Goal: Participate in discussion: Engage in conversation with other users on a specific topic

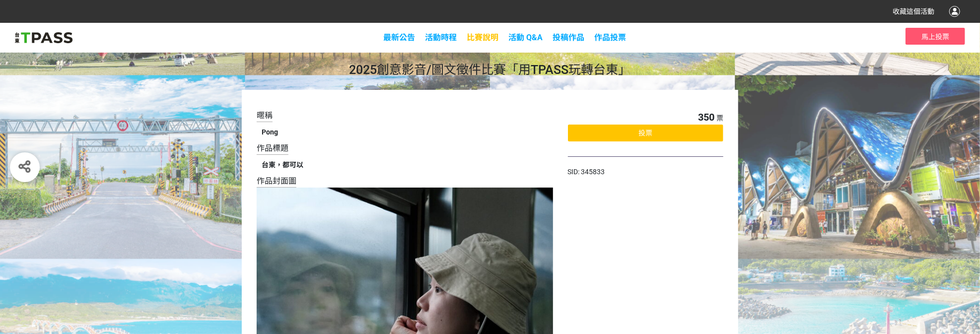
click at [489, 39] on span "比賽說明" at bounding box center [483, 37] width 32 height 9
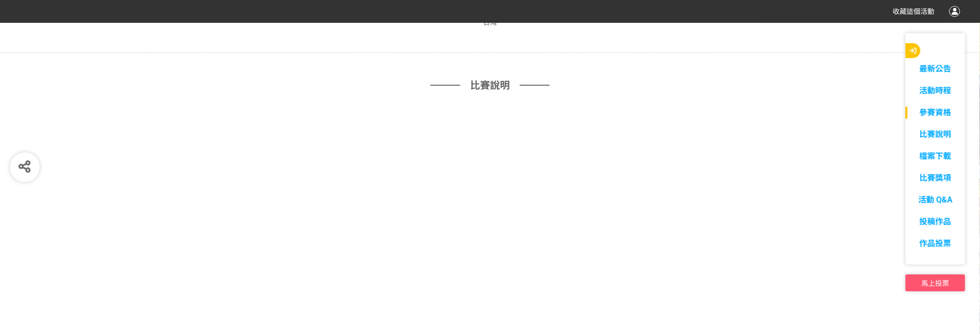
scroll to position [671, 0]
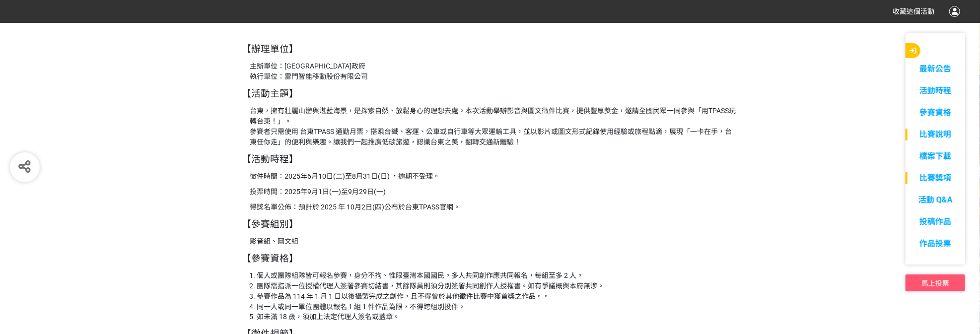
click at [935, 182] on link "比賽獎項" at bounding box center [936, 178] width 60 height 12
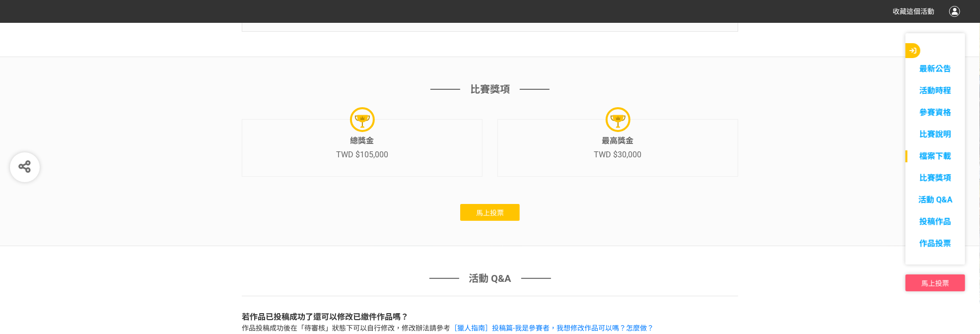
scroll to position [2752, 0]
click at [934, 110] on link "參賽資格" at bounding box center [936, 113] width 60 height 12
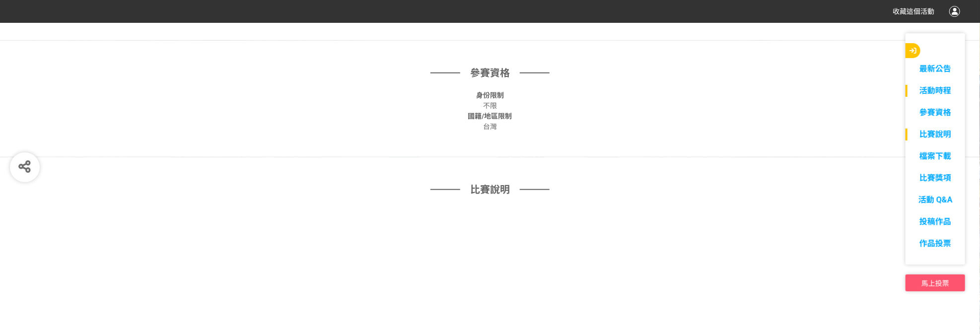
scroll to position [554, 0]
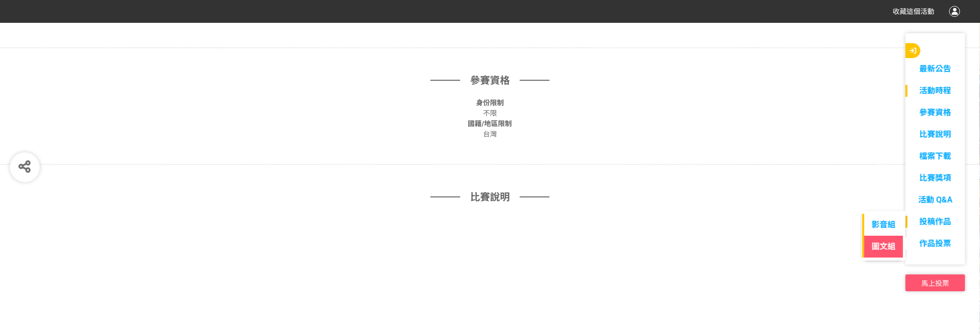
click at [883, 242] on link "圖文組" at bounding box center [884, 247] width 43 height 22
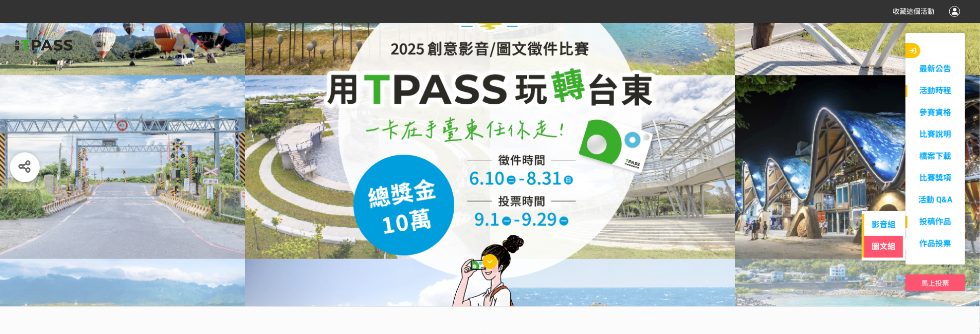
select select "185230:185473"
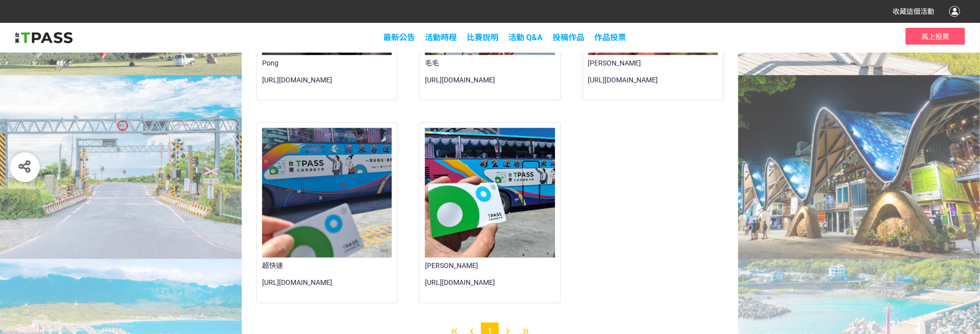
scroll to position [512, 0]
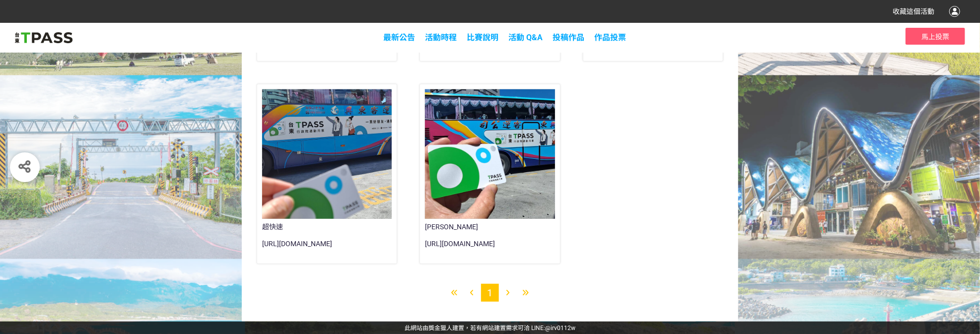
click at [509, 294] on icon at bounding box center [508, 293] width 3 height 7
drag, startPoint x: 475, startPoint y: 244, endPoint x: 597, endPoint y: 176, distance: 139.9
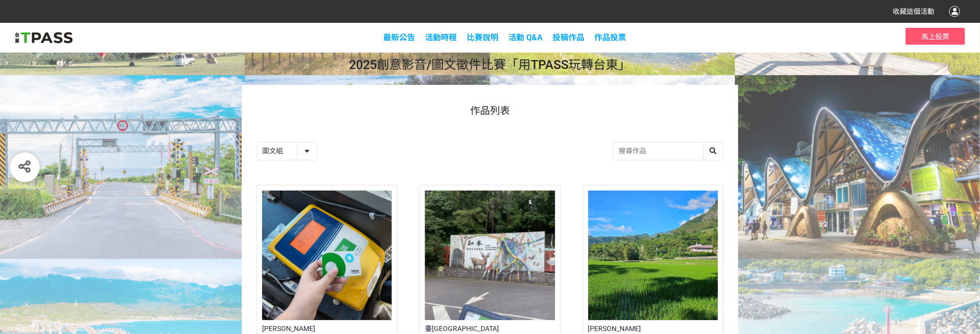
scroll to position [0, 0]
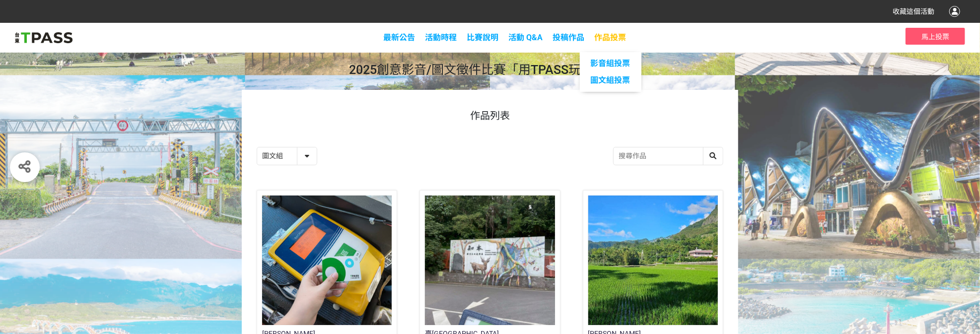
click at [606, 35] on span "作品投票" at bounding box center [611, 37] width 32 height 9
click at [617, 82] on span "圖文組投票" at bounding box center [611, 79] width 40 height 9
select select "13139"
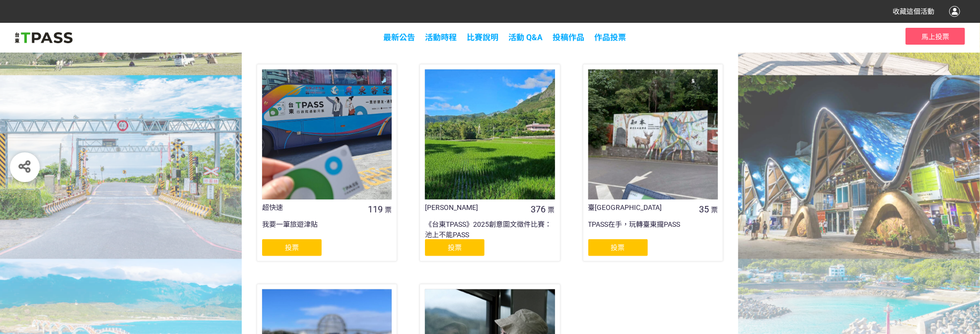
scroll to position [391, 0]
click at [490, 137] on div at bounding box center [490, 135] width 130 height 130
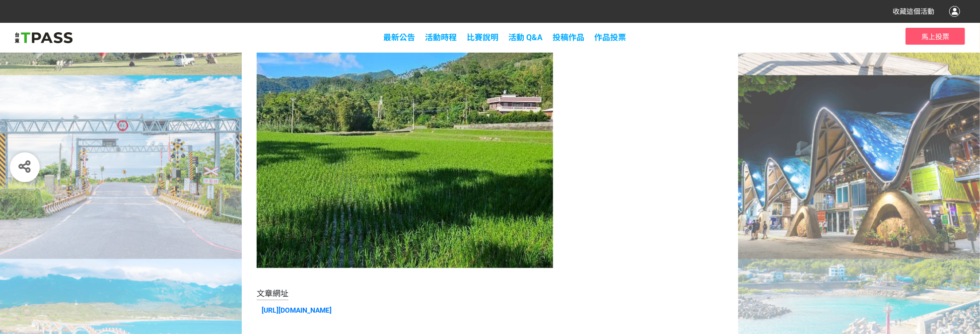
scroll to position [235, 0]
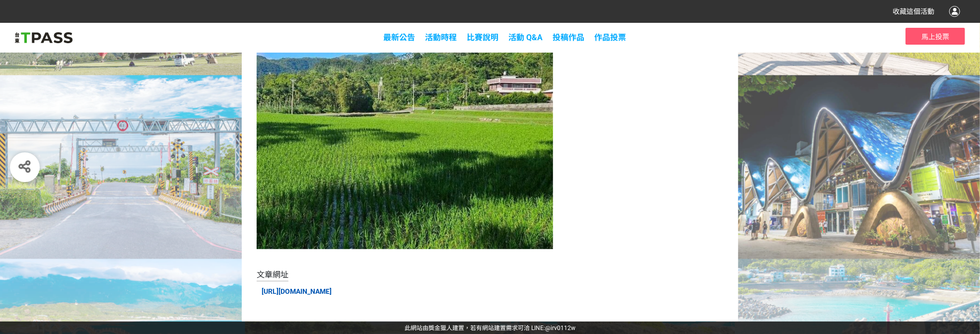
click at [332, 290] on link "https://www.facebook.com/share/p/19tQf2oazV/" at bounding box center [297, 292] width 70 height 8
click at [572, 155] on div "376 票 投票 SID: 345907" at bounding box center [645, 88] width 155 height 427
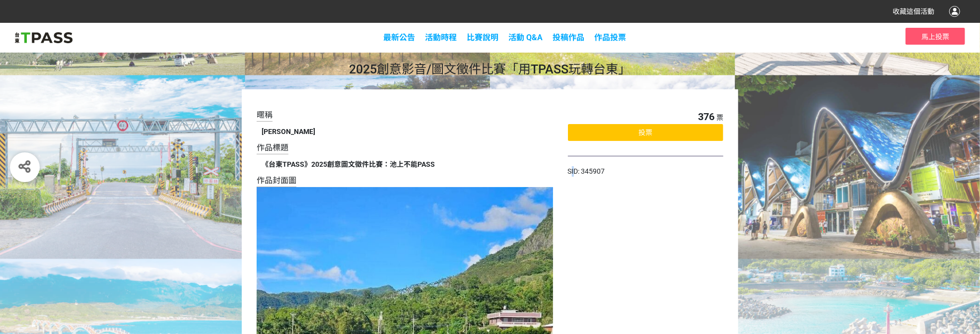
scroll to position [0, 0]
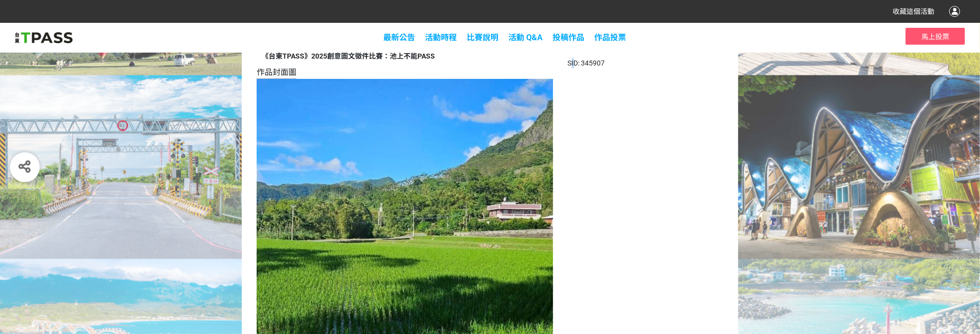
select select "13139"
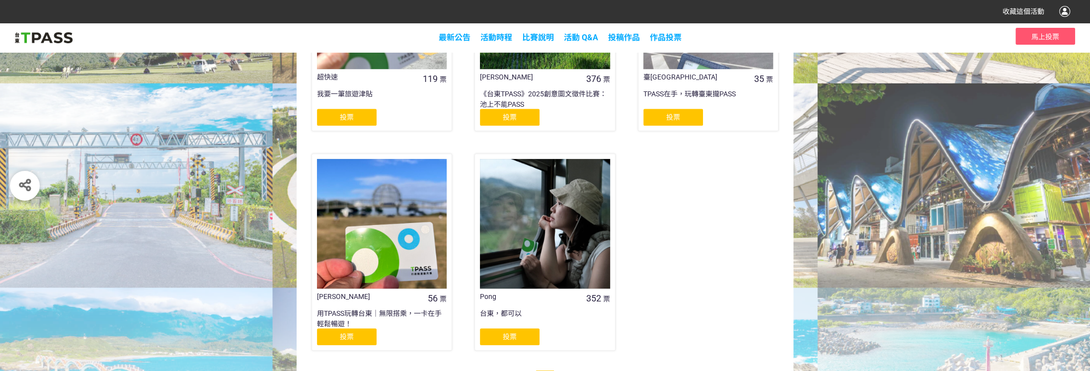
scroll to position [523, 0]
click at [455, 334] on div "阿德 56 票 用TPASS玩轉台東｜無限搭乘，一卡在手輕鬆暢遊！ 投票" at bounding box center [381, 253] width 155 height 205
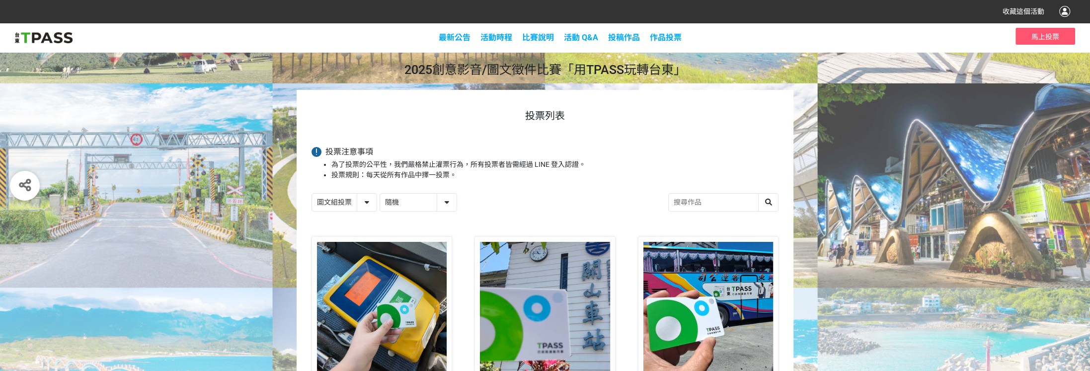
scroll to position [0, 0]
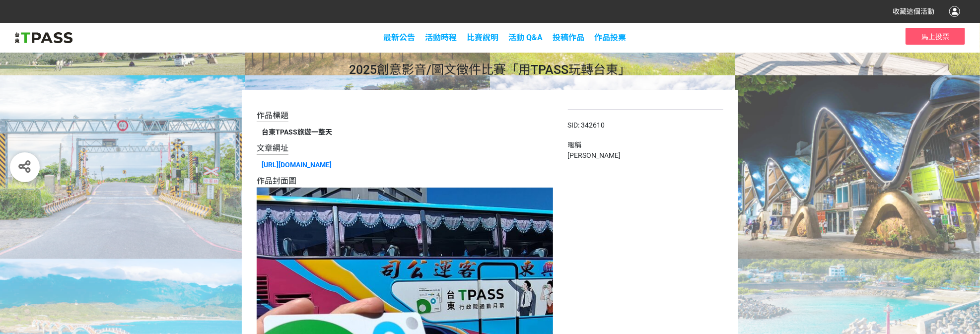
click at [664, 208] on div "SID: 342610 暱稱 [PERSON_NAME]" at bounding box center [645, 307] width 155 height 394
click at [658, 204] on div "SID: 342610 暱稱 [PERSON_NAME]" at bounding box center [645, 307] width 155 height 394
click at [653, 201] on div "SID: 342610 暱稱 [PERSON_NAME]" at bounding box center [645, 307] width 155 height 394
click at [592, 146] on div "暱稱" at bounding box center [645, 145] width 155 height 10
click at [579, 145] on span "暱稱" at bounding box center [575, 145] width 14 height 8
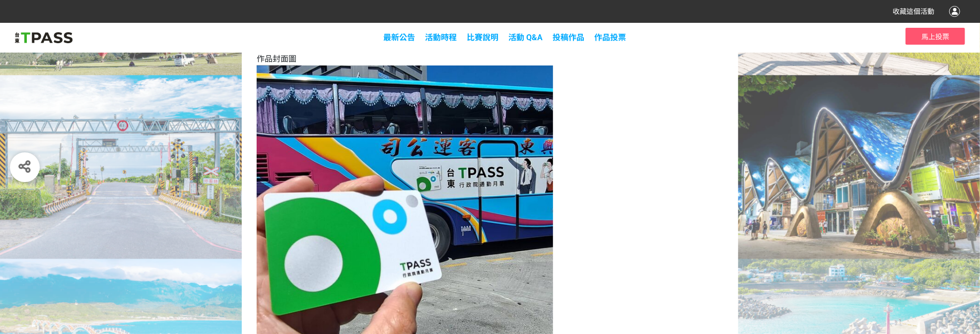
scroll to position [202, 0]
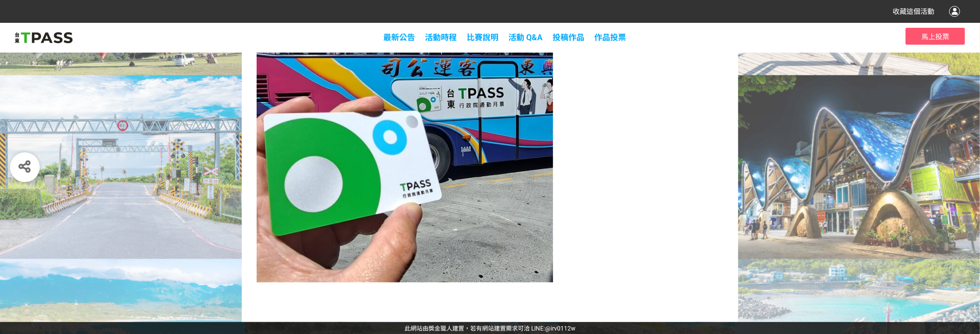
click at [622, 161] on div "SID: 342610 暱稱 阿煒" at bounding box center [645, 105] width 155 height 394
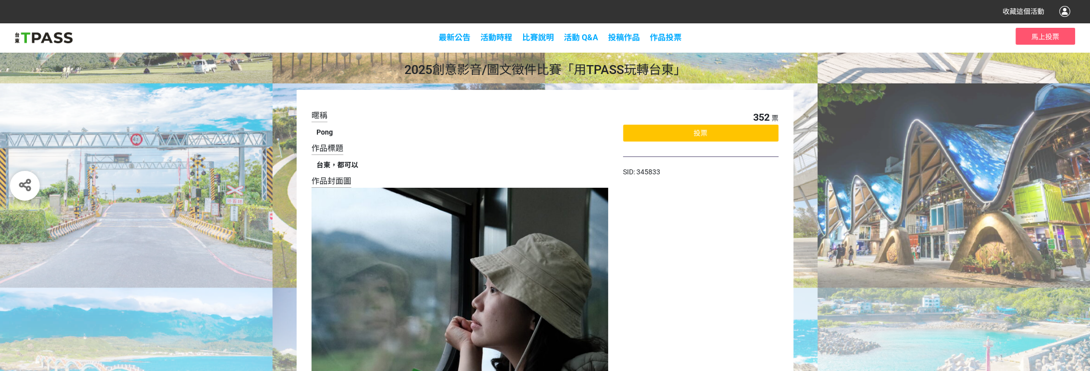
click at [715, 134] on div "投票" at bounding box center [700, 133] width 155 height 17
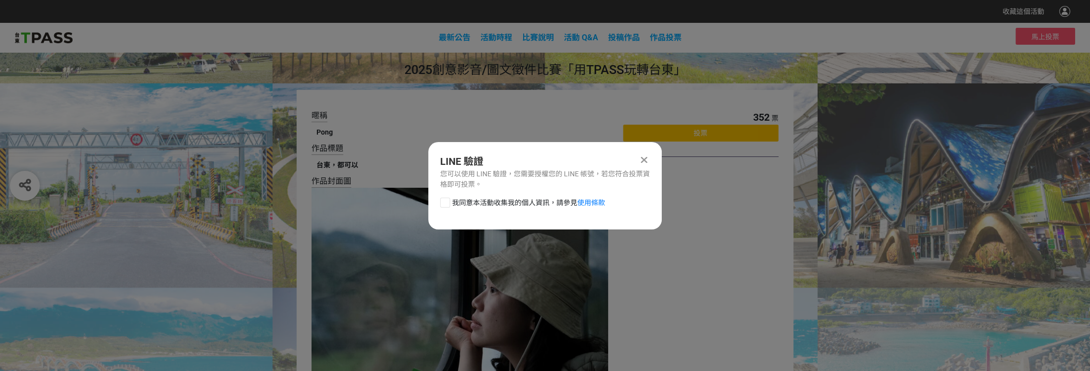
click at [643, 157] on icon at bounding box center [644, 160] width 6 height 10
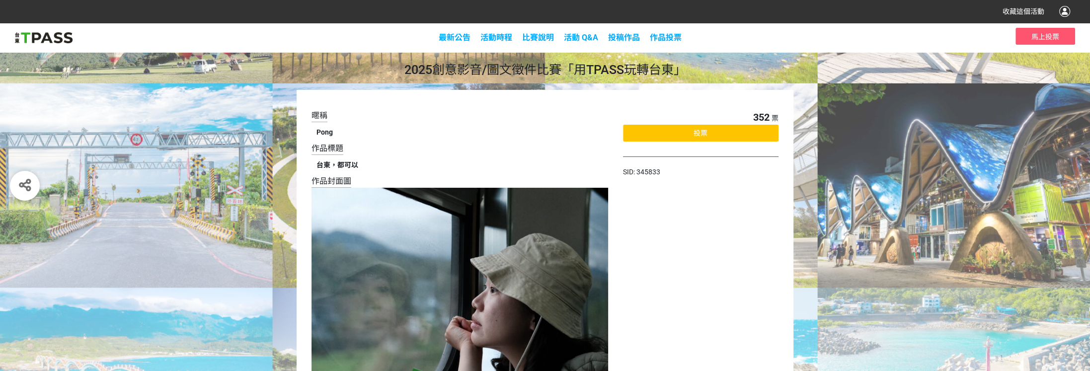
click at [779, 270] on div "暱稱 Pong 作品標題 台東，都可以 作品封面圖 文章網址 [URL][DOMAIN_NAME] 352 票 投票 SID: 345833" at bounding box center [545, 323] width 497 height 467
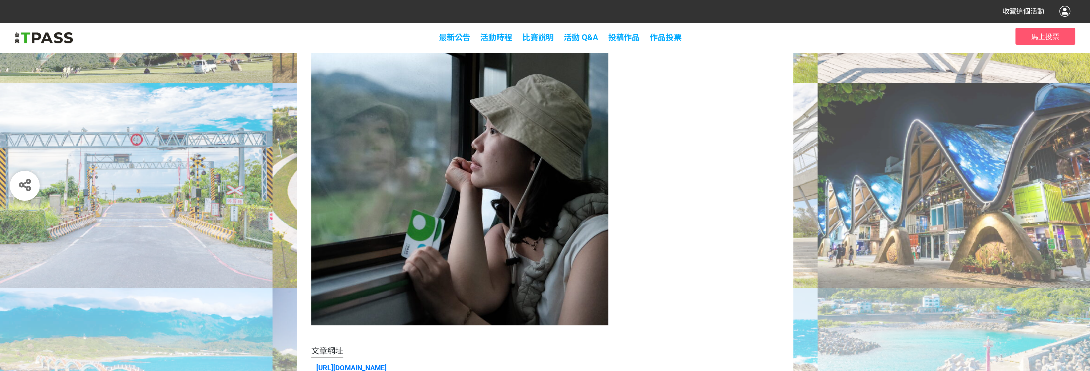
scroll to position [198, 0]
